Goal: Task Accomplishment & Management: Manage account settings

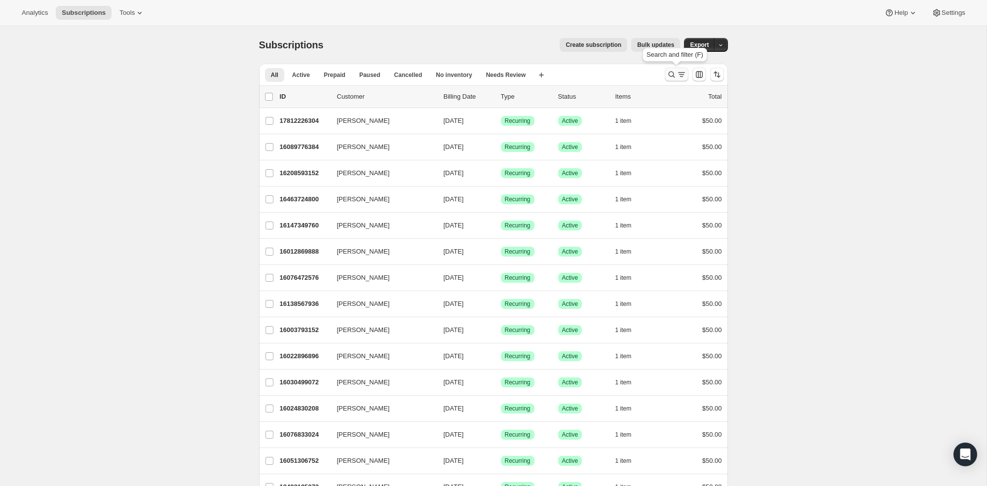
click at [669, 72] on icon "Search and filter results" at bounding box center [672, 75] width 10 height 10
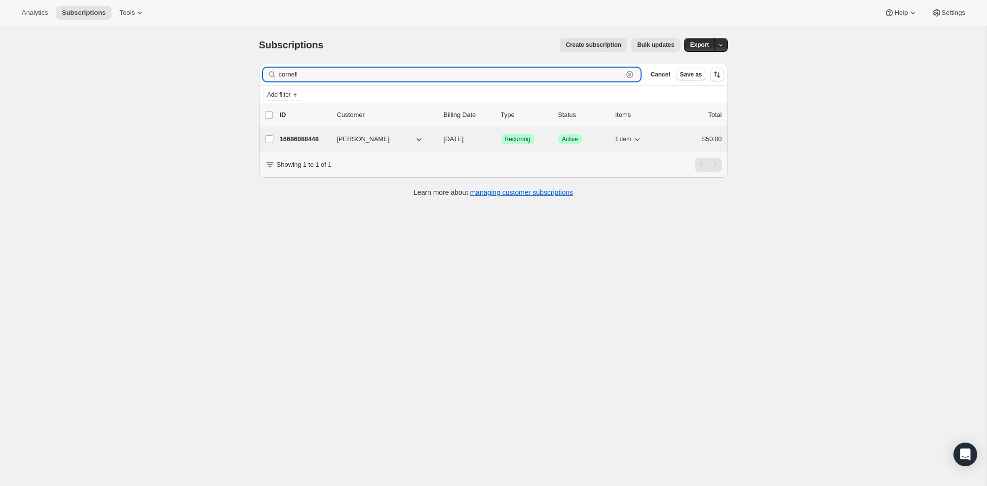
type input "cornell"
click at [684, 136] on div "$50.00" at bounding box center [697, 139] width 49 height 10
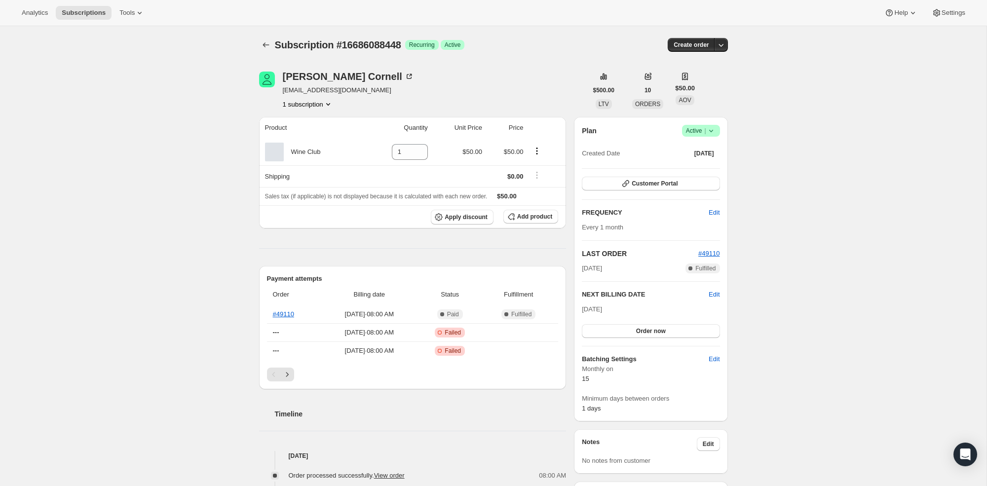
click at [713, 130] on icon at bounding box center [711, 131] width 4 height 2
click at [842, 213] on div "Subscription #16686088448. This page is ready Subscription #16686088448 Success…" at bounding box center [493, 420] width 987 height 789
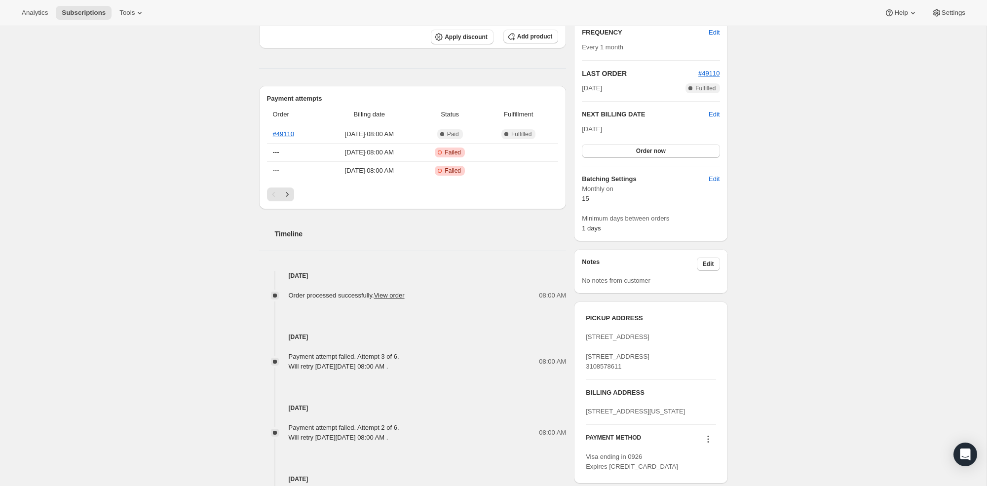
scroll to position [191, 0]
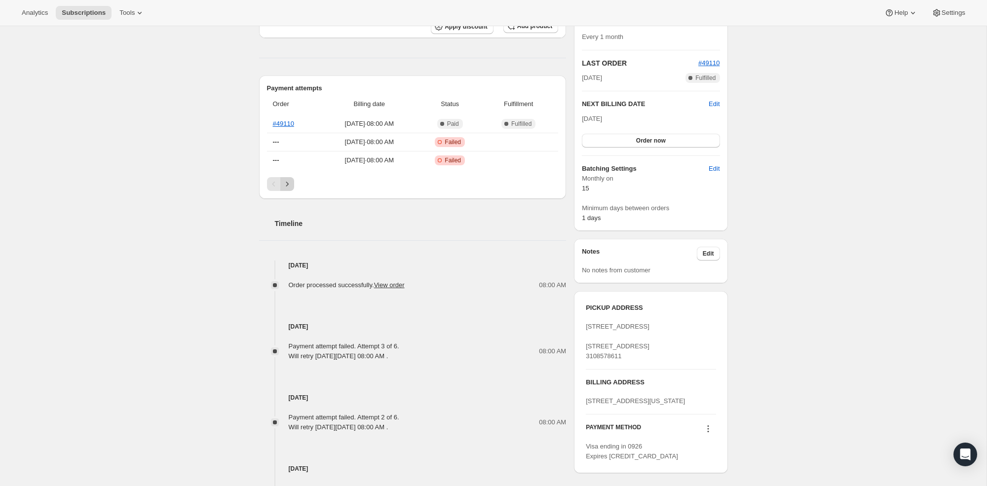
click at [284, 180] on icon "Next" at bounding box center [287, 184] width 10 height 10
click at [284, 182] on icon "Next" at bounding box center [287, 184] width 10 height 10
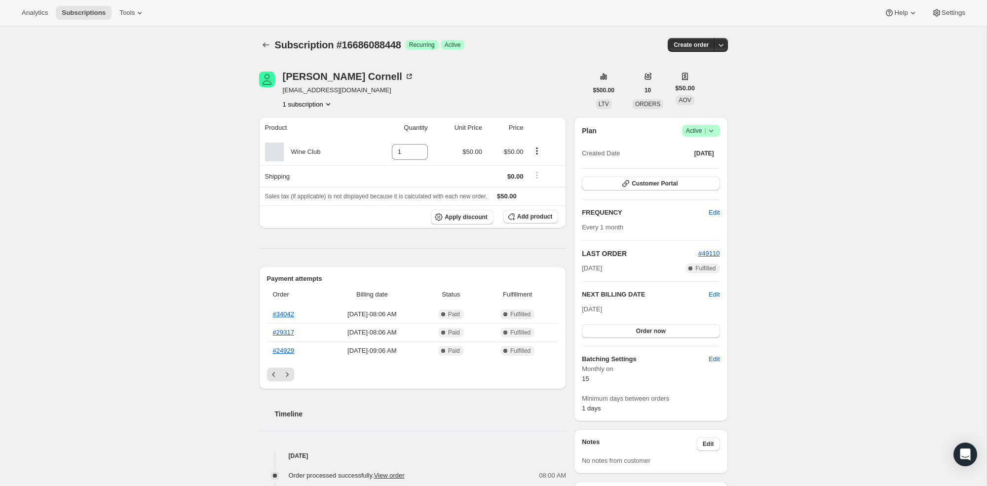
scroll to position [0, 0]
